Goal: Task Accomplishment & Management: Use online tool/utility

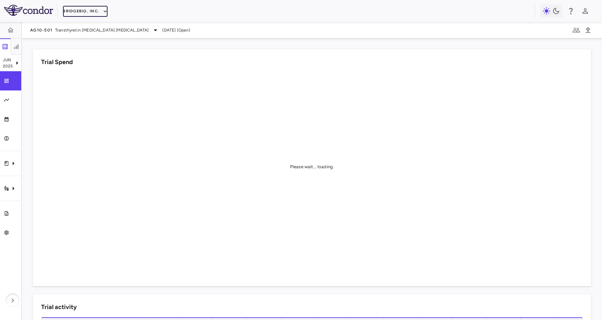
click at [69, 12] on button "BridgeBio, Inc." at bounding box center [85, 11] width 45 height 11
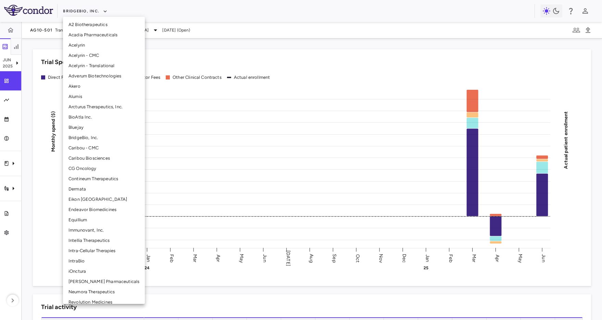
click at [93, 242] on li "Intellia Therapeutics" at bounding box center [104, 240] width 82 height 10
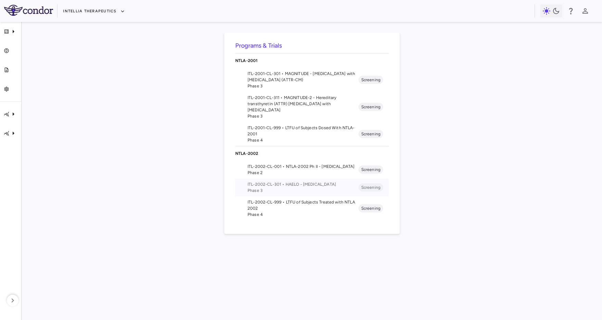
click at [309, 185] on span "ITL-2002-CL-301 • HAELO - [MEDICAL_DATA]" at bounding box center [303, 184] width 111 height 6
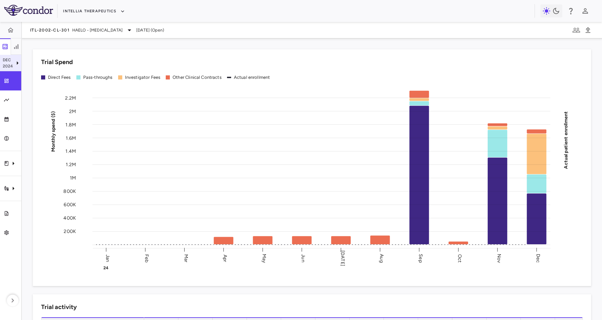
click at [5, 67] on p "2024" at bounding box center [8, 66] width 11 height 6
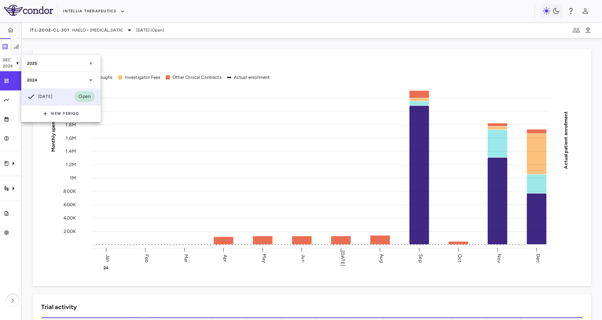
click at [59, 65] on div "2025" at bounding box center [57, 63] width 60 height 6
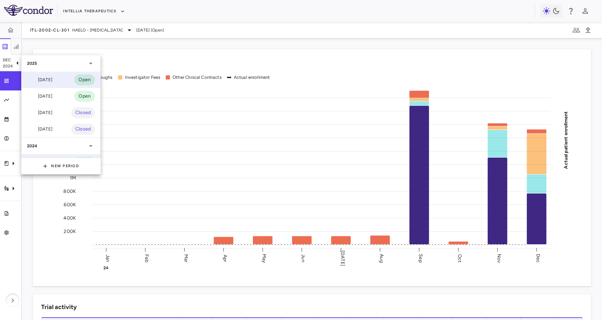
click at [59, 80] on div "[DATE] Open" at bounding box center [61, 80] width 79 height 16
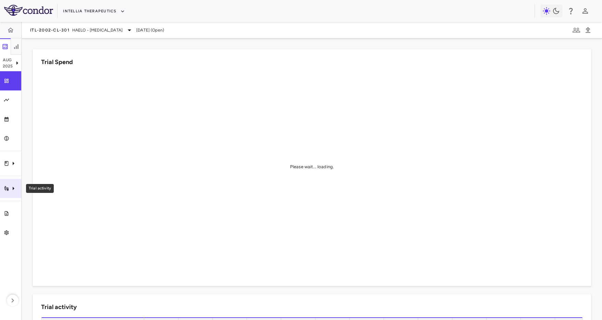
click at [14, 194] on div "Trial activity" at bounding box center [10, 188] width 21 height 19
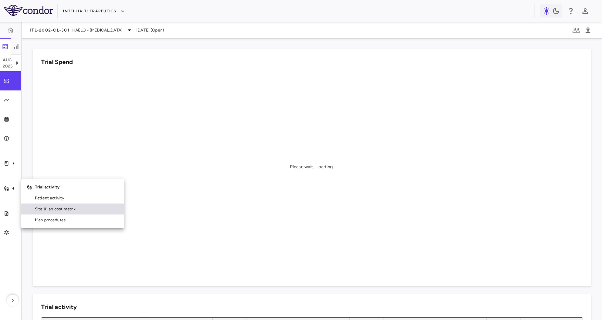
click at [64, 209] on span "Site & lab cost matrix" at bounding box center [77, 209] width 84 height 6
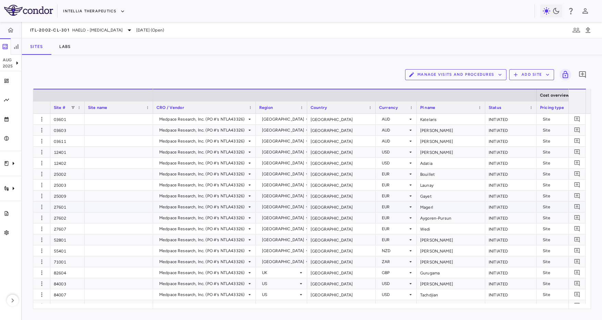
scroll to position [161, 0]
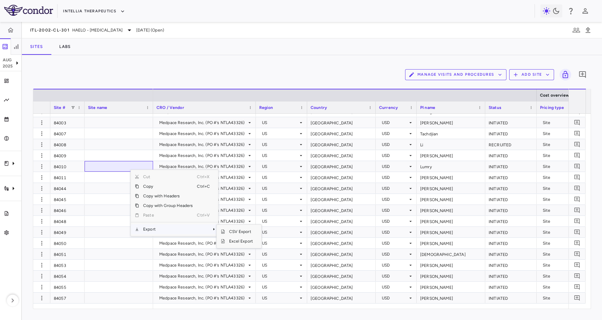
click at [160, 230] on span "Export" at bounding box center [168, 229] width 58 height 10
click at [230, 231] on span "CSV Export" at bounding box center [241, 232] width 32 height 10
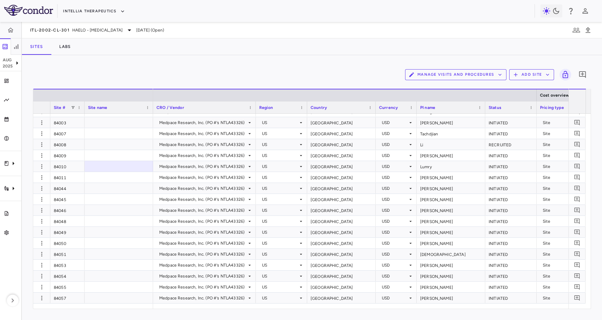
click at [254, 16] on div "Intellia Therapeutics" at bounding box center [299, 10] width 472 height 11
click at [226, 50] on div "Sites Labs" at bounding box center [312, 46] width 581 height 16
click at [19, 10] on img at bounding box center [28, 10] width 49 height 11
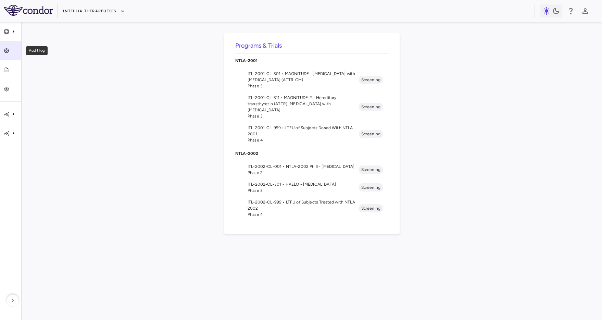
click at [14, 44] on link "Audit log" at bounding box center [10, 50] width 21 height 19
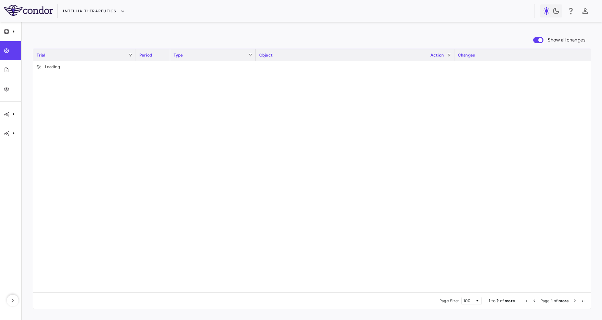
click at [274, 38] on div "Show all changes" at bounding box center [312, 40] width 559 height 14
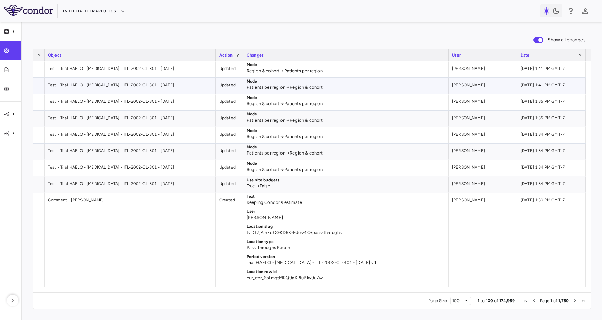
scroll to position [0, 211]
click at [485, 25] on div "Show all changes 1 to 100 of 174,959. Page 1 of 1,750 Drag here to set row grou…" at bounding box center [312, 171] width 581 height 298
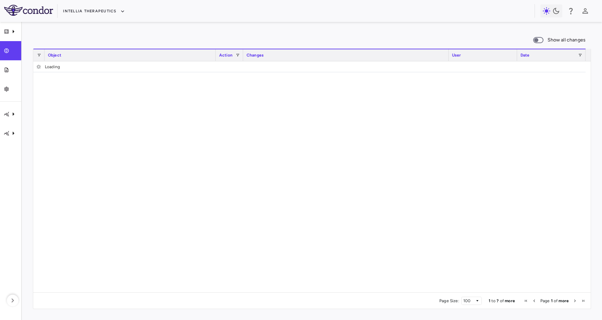
scroll to position [0, 206]
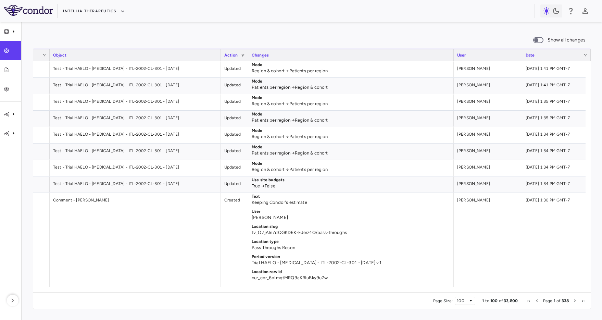
click at [324, 10] on div "Intellia Therapeutics" at bounding box center [299, 10] width 472 height 11
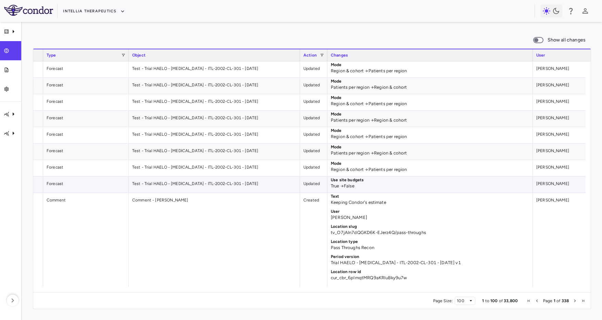
scroll to position [0, 0]
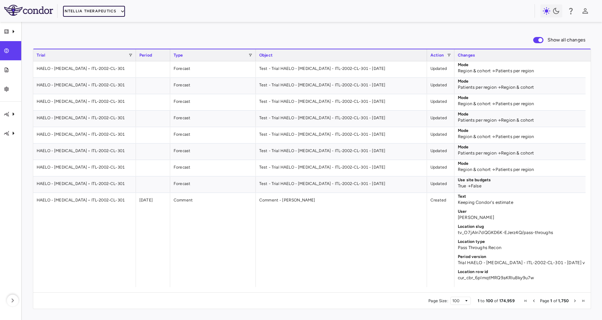
click at [90, 16] on button "Intellia Therapeutics" at bounding box center [94, 11] width 62 height 11
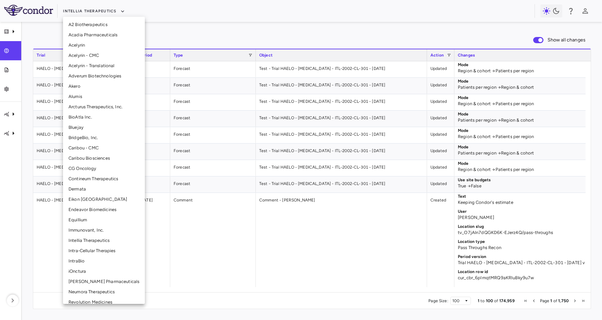
click at [207, 27] on div at bounding box center [301, 160] width 602 height 320
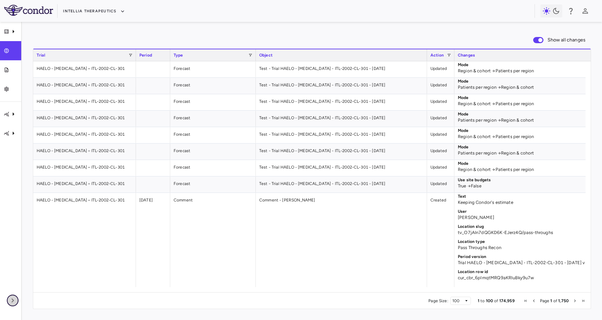
drag, startPoint x: 12, startPoint y: 297, endPoint x: 26, endPoint y: 264, distance: 36.4
click at [12, 297] on icon "button" at bounding box center [13, 300] width 8 height 8
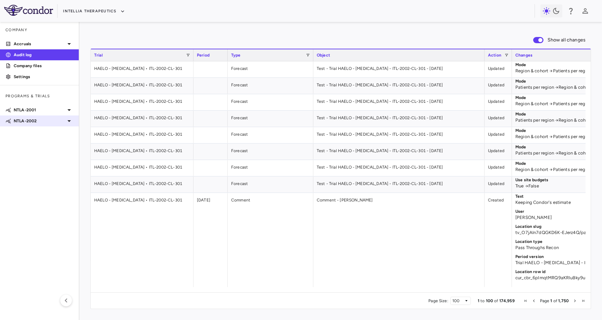
click at [40, 117] on div "NTLA-2002" at bounding box center [39, 121] width 79 height 12
click at [46, 105] on div "NTLA-2001" at bounding box center [39, 110] width 79 height 12
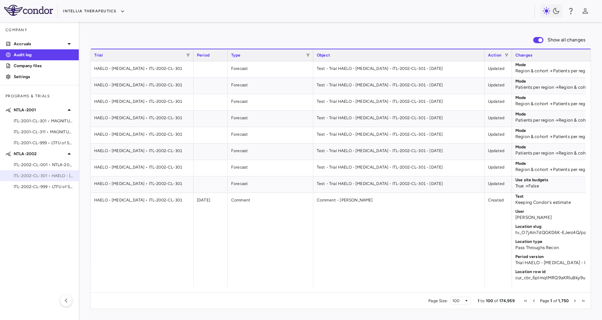
click at [49, 178] on span "ITL-2002-CL-301 • HAELO - [MEDICAL_DATA]" at bounding box center [44, 176] width 60 height 6
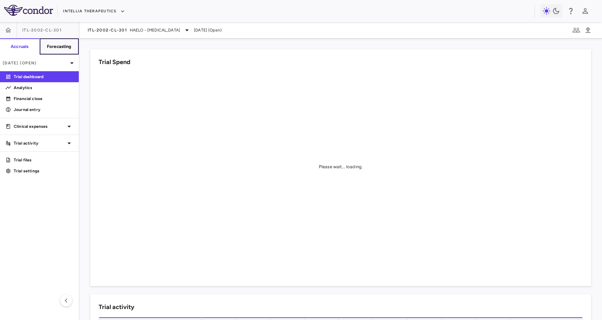
click at [71, 49] on h6 "Forecasting" at bounding box center [59, 47] width 25 height 6
